Goal: Task Accomplishment & Management: Use online tool/utility

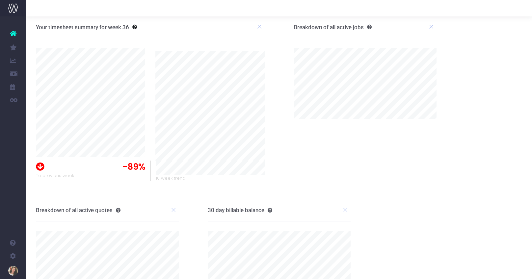
click at [36, 166] on link "Job Profit & Recovery" at bounding box center [31, 165] width 10 height 13
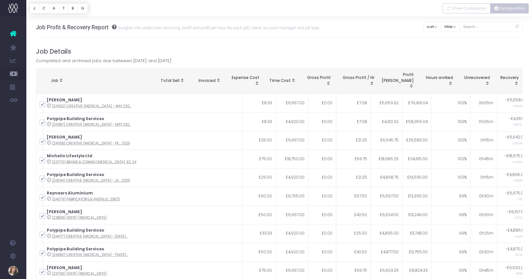
click at [503, 10] on button "Configuration" at bounding box center [509, 8] width 39 height 10
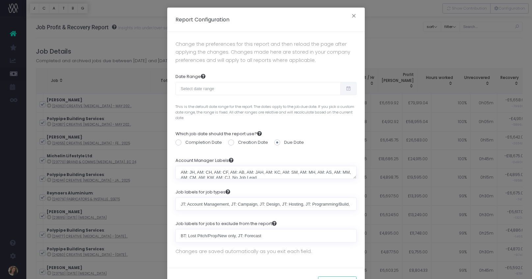
click at [350, 89] on icon at bounding box center [349, 89] width 6 height 0
type input "08-05-2025"
type input "09-03-2025"
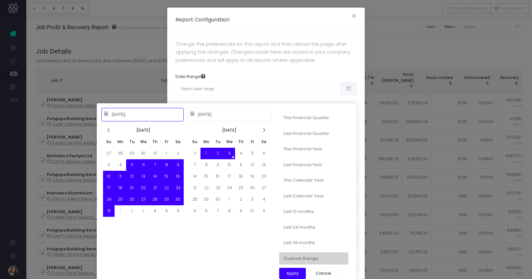
type input "04-01-2025"
type input "06-30-2025"
type input "08-05-2025"
type input "09-03-2025"
type input "07-01-2025"
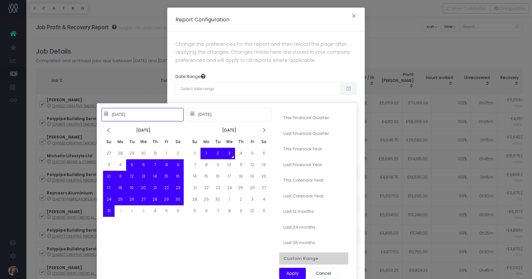
type input "09-30-2025"
type input "08-05-2025"
type input "09-03-2025"
type input "01-01-2025"
type input "12-31-2025"
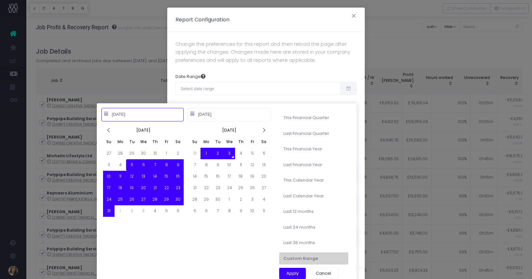
type input "08-05-2025"
type input "09-03-2025"
type input "01-01-2023"
type input "12-31-2023"
type input "08-05-2025"
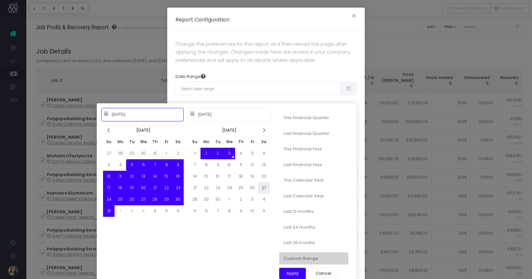
type input "09-03-2025"
click at [109, 130] on icon at bounding box center [109, 131] width 6 height 6
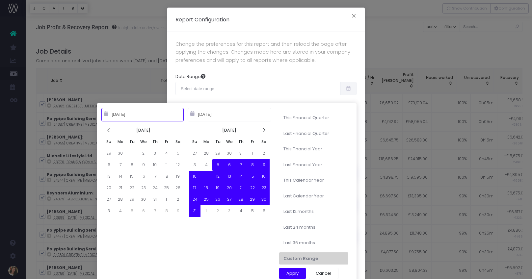
click at [109, 130] on icon at bounding box center [109, 131] width 6 height 6
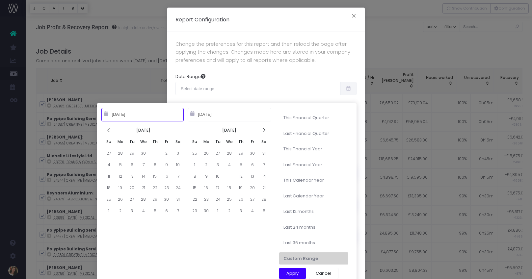
click at [109, 130] on icon at bounding box center [109, 131] width 6 height 6
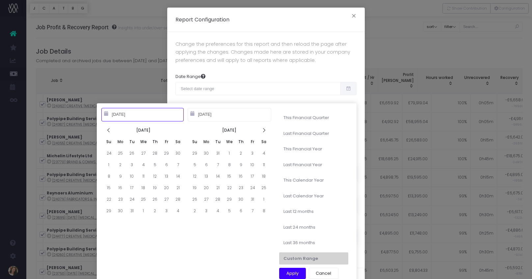
click at [109, 130] on icon at bounding box center [109, 131] width 6 height 6
type input "09-01-2024"
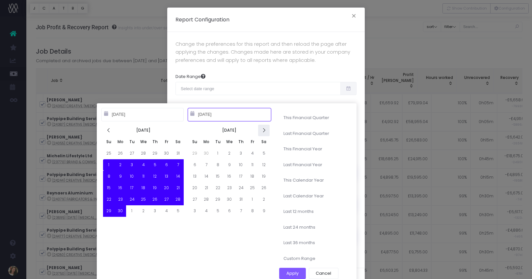
click at [265, 129] on icon at bounding box center [264, 131] width 6 height 6
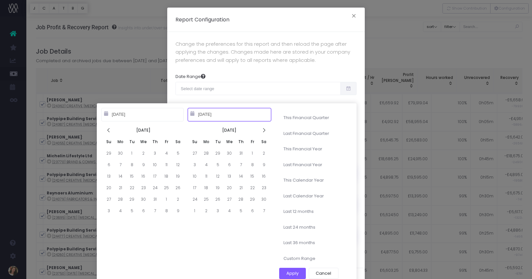
click at [265, 129] on icon at bounding box center [264, 131] width 6 height 6
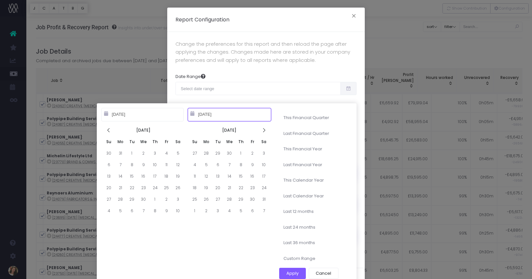
click at [265, 129] on icon at bounding box center [264, 131] width 6 height 6
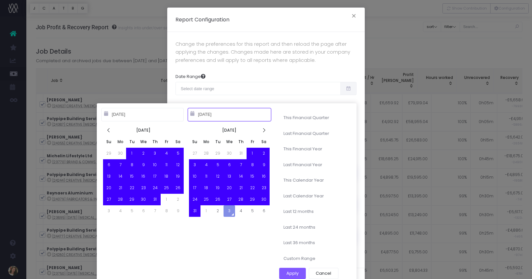
type input "08-31-2025"
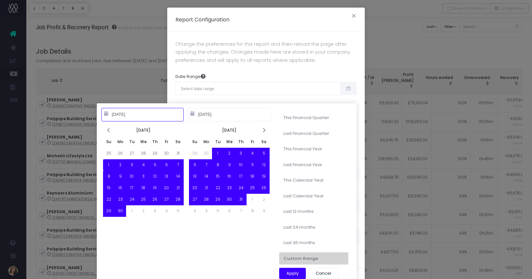
type input "09-01-2024"
click at [294, 273] on button "Apply" at bounding box center [292, 273] width 27 height 11
type input "Sep 1st 2024 – Aug 31st 2025"
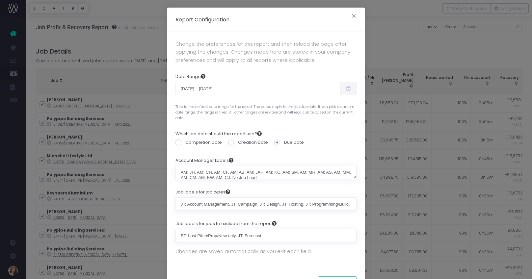
scroll to position [26, 0]
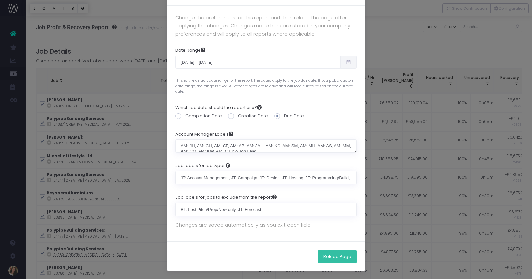
click at [340, 259] on button "Reload Page" at bounding box center [337, 256] width 39 height 13
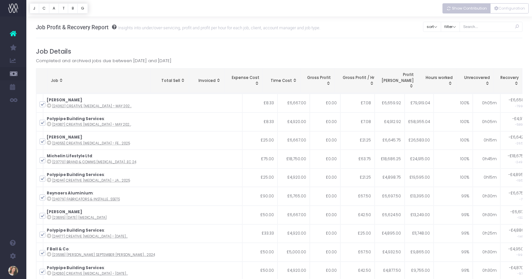
click at [474, 7] on span "Show Contribution" at bounding box center [469, 9] width 35 height 6
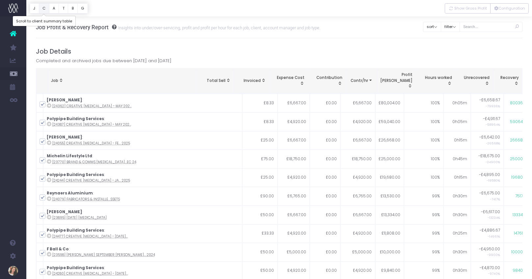
click at [44, 9] on button "C" at bounding box center [44, 8] width 11 height 10
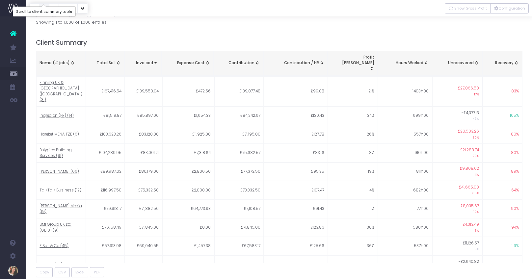
scroll to position [295, 0]
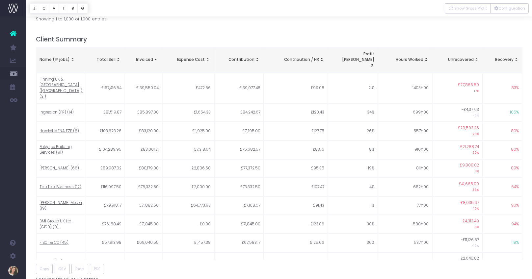
click at [62, 57] on div "Name (# jobs)" at bounding box center [61, 60] width 42 height 6
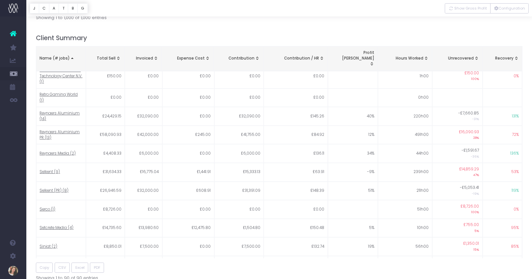
scroll to position [1235, 0]
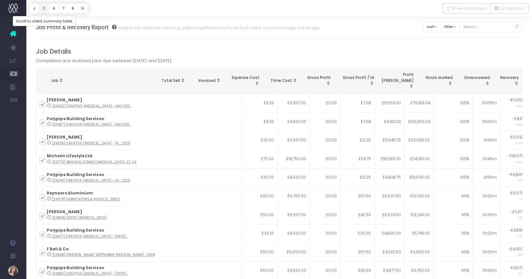
click at [44, 7] on button "C" at bounding box center [44, 8] width 11 height 10
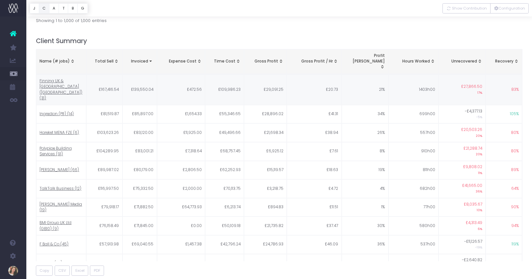
scroll to position [295, 0]
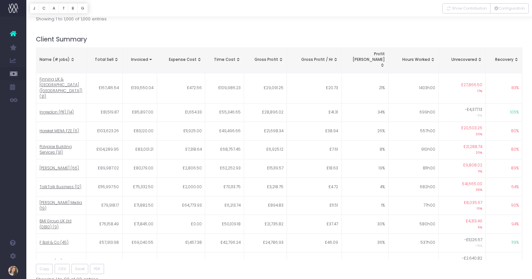
click at [61, 57] on div "Name (# jobs)" at bounding box center [61, 60] width 43 height 6
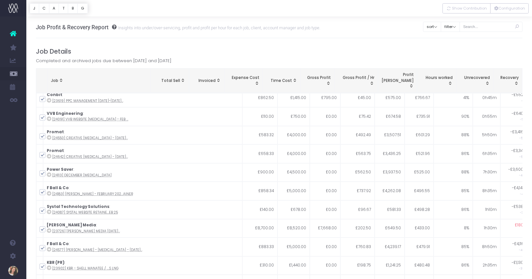
scroll to position [1055, 0]
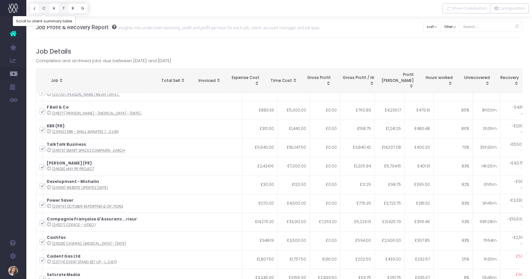
drag, startPoint x: 45, startPoint y: 9, endPoint x: 60, endPoint y: 7, distance: 15.0
click at [45, 9] on button "C" at bounding box center [44, 8] width 11 height 10
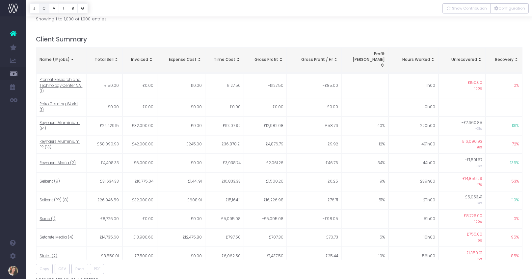
scroll to position [283, 0]
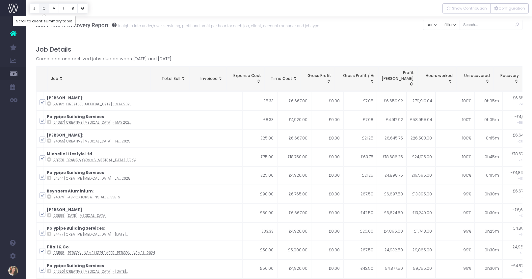
click at [43, 10] on button "C" at bounding box center [44, 8] width 11 height 10
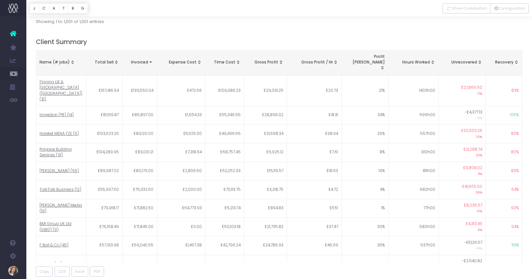
click at [58, 60] on div "Name (# jobs)" at bounding box center [61, 63] width 43 height 6
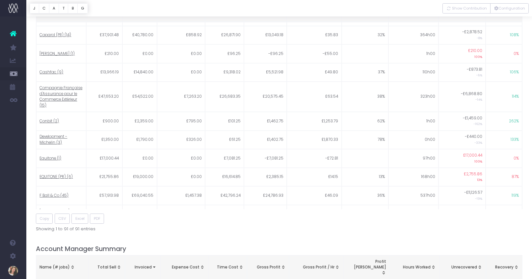
scroll to position [35, 0]
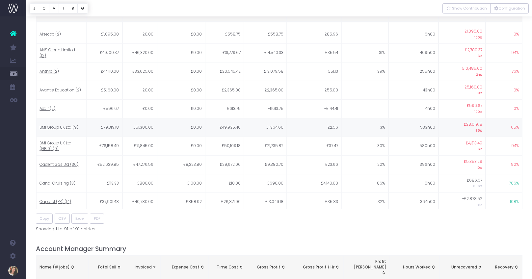
click at [56, 125] on span "BMI Group UK Ltd (9)" at bounding box center [59, 128] width 39 height 6
type input ""BMI Group UK Ltd""
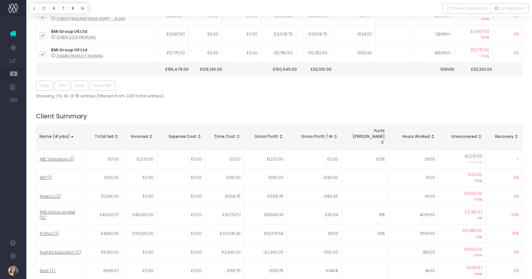
scroll to position [0, 0]
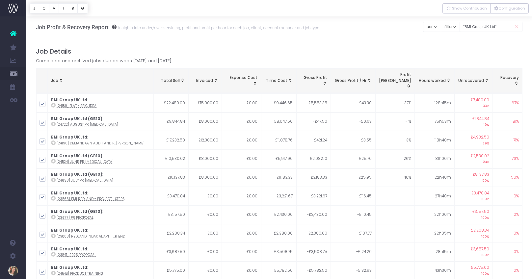
click at [517, 26] on icon at bounding box center [517, 27] width 12 height 14
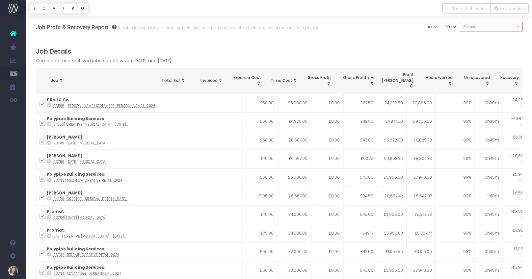
click at [493, 26] on input "text" at bounding box center [491, 27] width 63 height 10
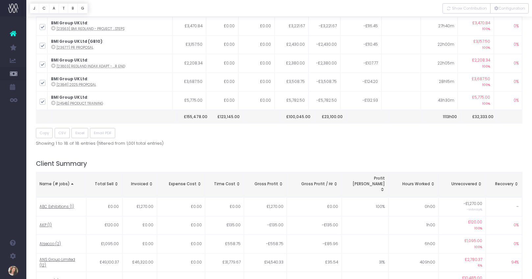
scroll to position [213, 0]
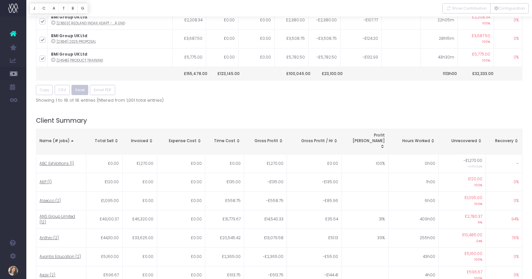
type input "bmi group uk ltd"
click at [82, 87] on span "Excel" at bounding box center [79, 90] width 9 height 6
